Goal: Complete application form

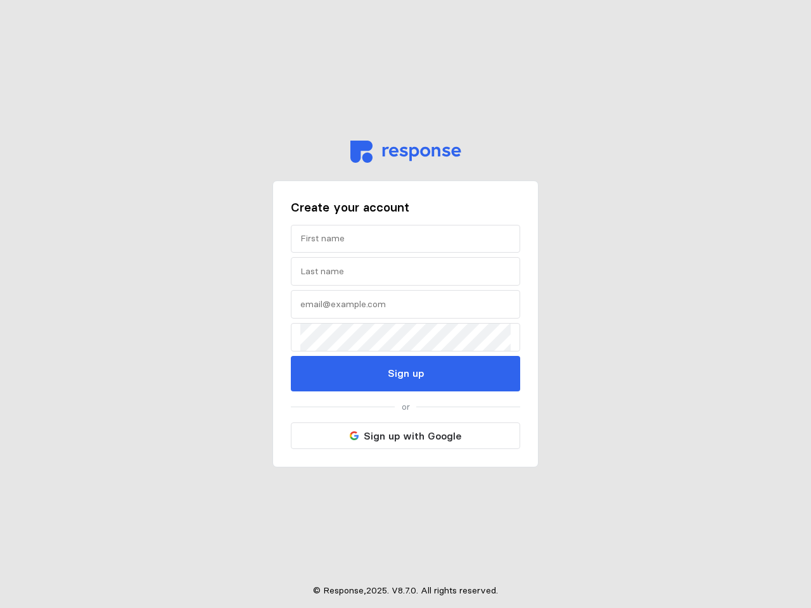
click at [405, 239] on input "text" at bounding box center [405, 238] width 210 height 27
click at [405, 271] on input "text" at bounding box center [405, 271] width 210 height 27
click at [405, 304] on input "text" at bounding box center [405, 304] width 210 height 27
click at [405, 374] on p "Sign up" at bounding box center [406, 373] width 36 height 16
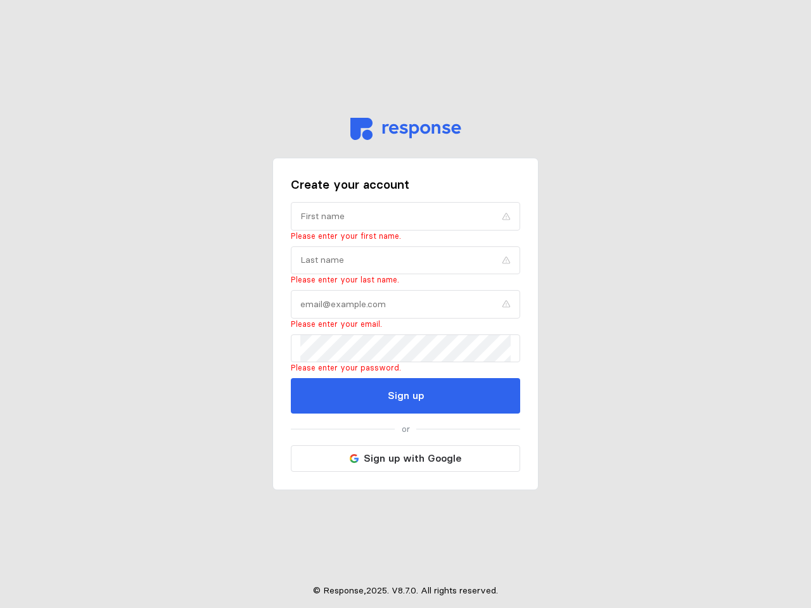
click at [405, 436] on p "or" at bounding box center [406, 429] width 8 height 14
